Goal: Task Accomplishment & Management: Use online tool/utility

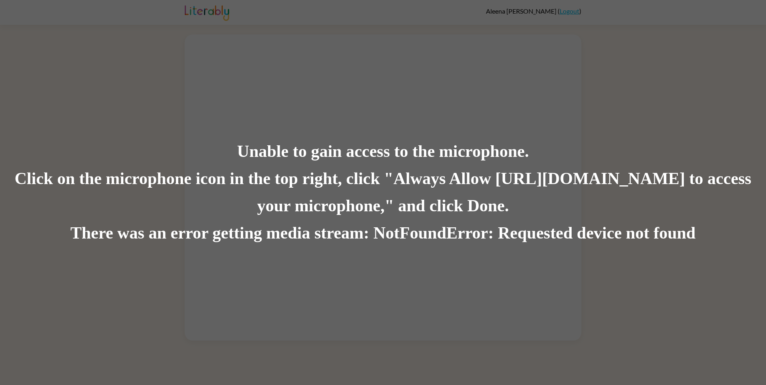
drag, startPoint x: 669, startPoint y: 9, endPoint x: 559, endPoint y: 311, distance: 321.6
click at [559, 311] on div "Unable to gain access to the microphone. Click on the microphone icon in the to…" at bounding box center [383, 192] width 766 height 385
click at [566, 380] on div "Unable to gain access to the microphone. Click on the microphone icon in the to…" at bounding box center [383, 192] width 766 height 385
click at [537, 251] on div "Unable to gain access to the microphone. Click on the microphone icon in the to…" at bounding box center [383, 192] width 766 height 385
